Goal: Task Accomplishment & Management: Use online tool/utility

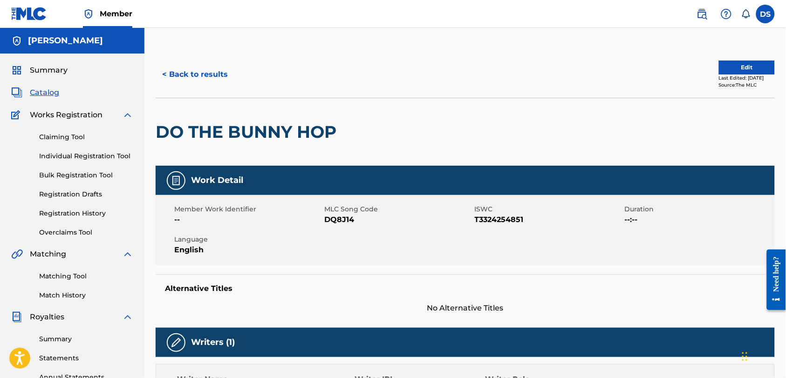
click at [57, 154] on link "Individual Registration Tool" at bounding box center [86, 156] width 94 height 10
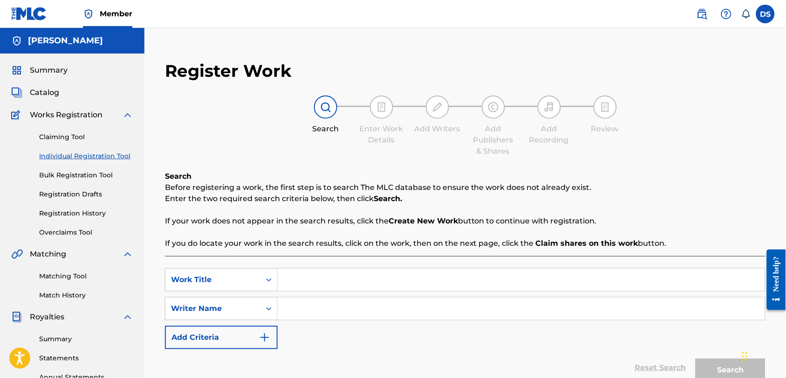
click at [293, 277] on input "Search Form" at bounding box center [521, 280] width 487 height 22
paste input "[US_STATE] Da Mac Feat. Dj Unk- Rock On(Do Da Rockman) Video"
type input "[US_STATE] Da Mac Feat. Dj Unk- Rock On(Do Da Rockman) Video"
click at [293, 310] on input "Search Form" at bounding box center [521, 309] width 487 height 22
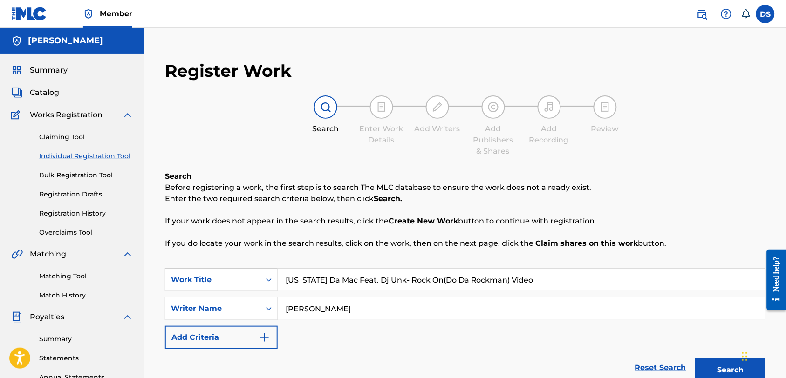
type input "[PERSON_NAME]"
click at [695, 359] on button "Search" at bounding box center [730, 370] width 70 height 23
click at [711, 365] on button "Search" at bounding box center [730, 370] width 70 height 23
click at [501, 336] on div "SearchWithCriteria9ed000c9-a97c-443c-b4fb-3883a289ac3e Work Title [US_STATE] Da…" at bounding box center [465, 308] width 600 height 81
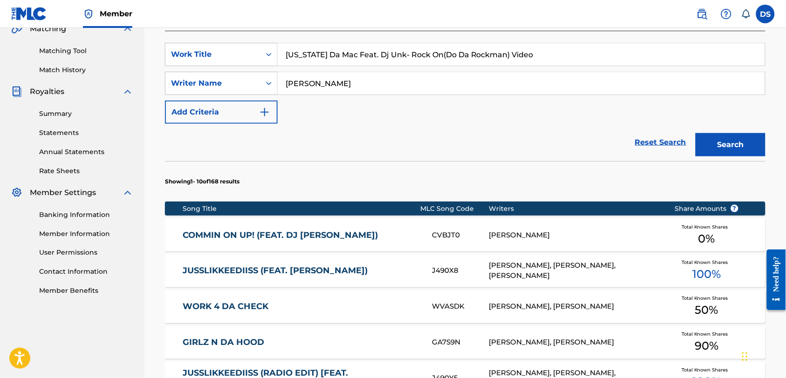
scroll to position [227, 0]
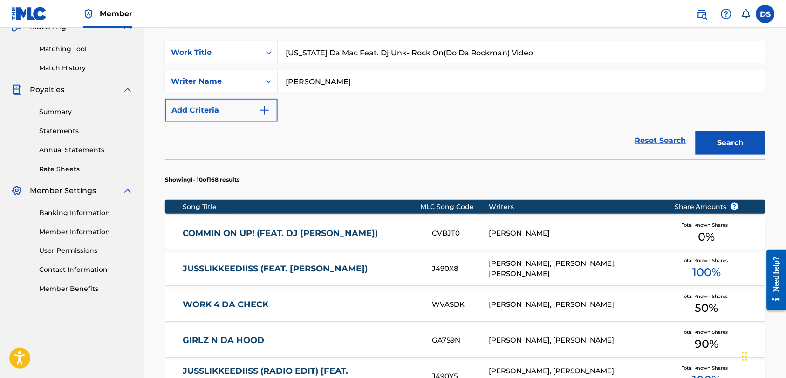
click at [268, 109] on img "Search Form" at bounding box center [264, 110] width 11 height 11
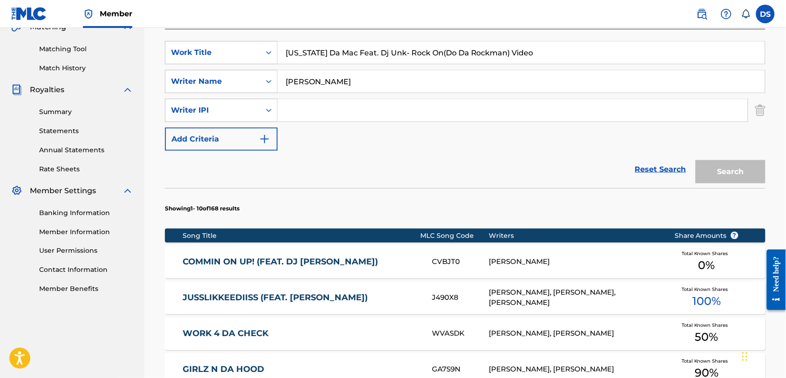
click at [268, 109] on icon "Search Form" at bounding box center [268, 110] width 9 height 9
click at [302, 109] on input "Search Form" at bounding box center [513, 110] width 470 height 22
